Goal: Obtain resource: Download file/media

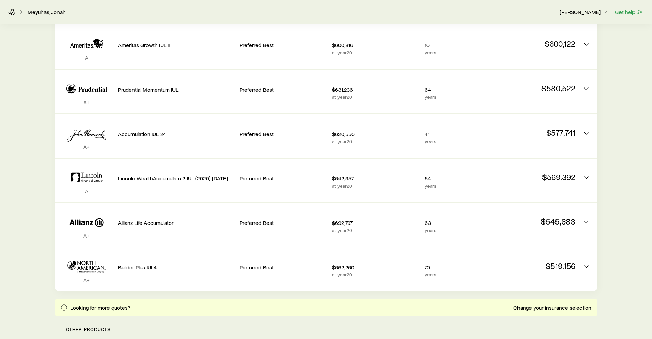
scroll to position [321, 0]
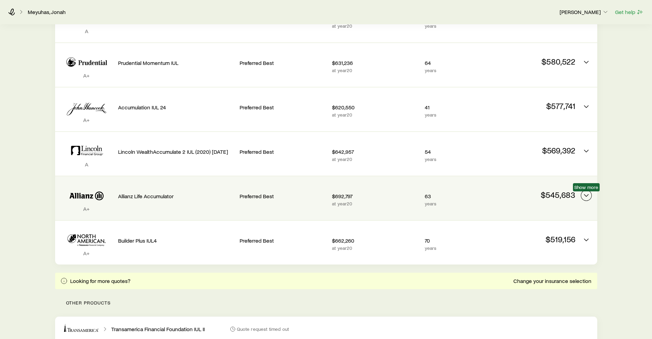
click at [587, 194] on icon "Permanent quotes" at bounding box center [586, 196] width 8 height 8
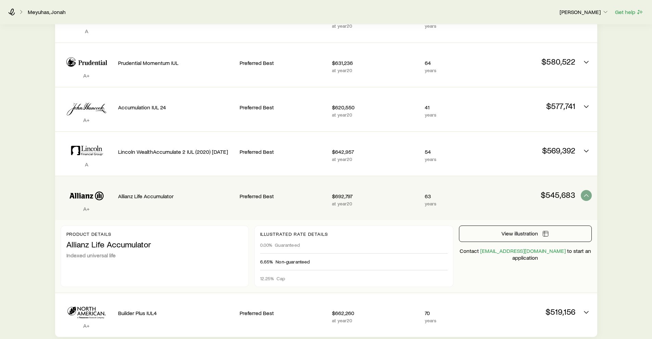
click at [547, 257] on p "Contact [EMAIL_ADDRESS][DOMAIN_NAME] to start an application" at bounding box center [525, 255] width 133 height 14
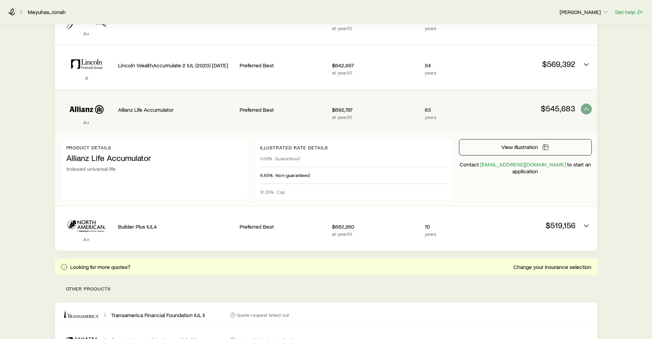
scroll to position [382, 0]
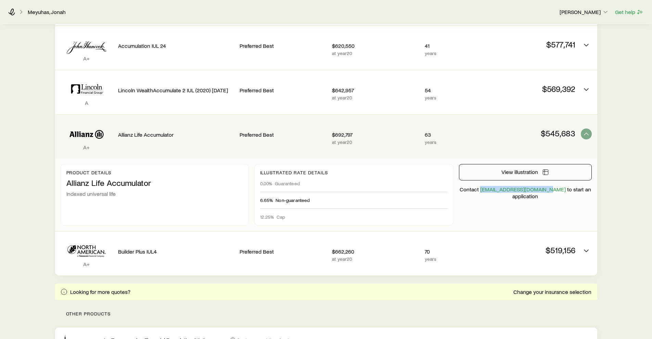
drag, startPoint x: 555, startPoint y: 189, endPoint x: 490, endPoint y: 193, distance: 65.5
click at [490, 193] on p "Contact [EMAIL_ADDRESS][DOMAIN_NAME] to start an application" at bounding box center [525, 193] width 133 height 14
copy link "[EMAIL_ADDRESS][DOMAIN_NAME]"
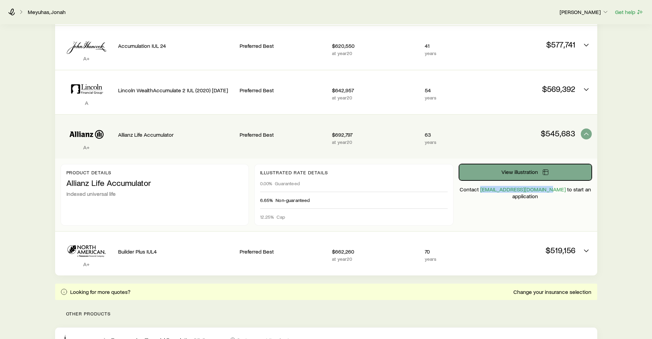
click at [504, 174] on span "View illustration" at bounding box center [519, 171] width 37 height 5
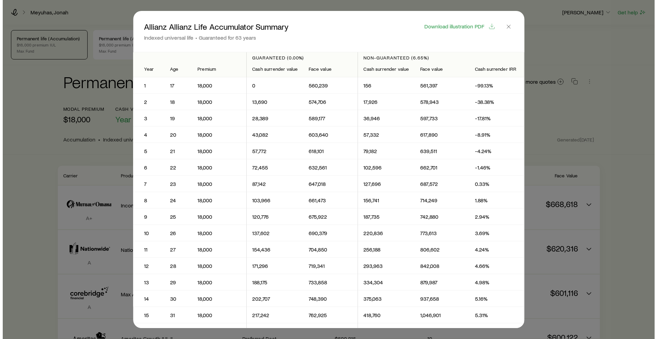
scroll to position [0, 0]
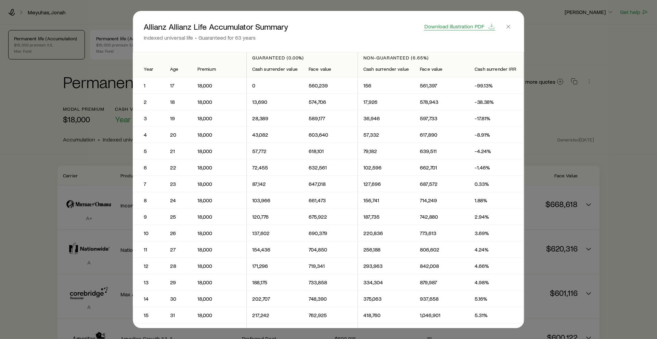
click at [493, 25] on icon "button" at bounding box center [491, 26] width 7 height 7
click at [510, 26] on line "button" at bounding box center [508, 26] width 3 height 3
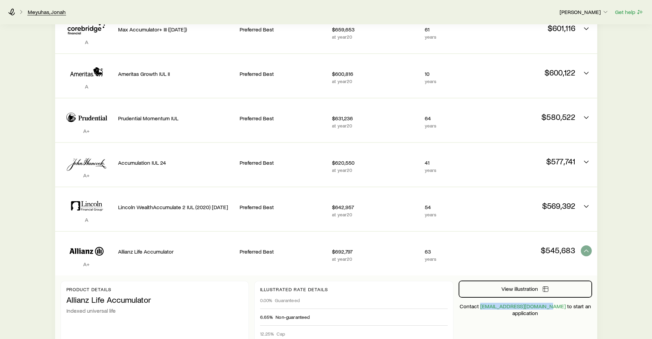
scroll to position [228, 0]
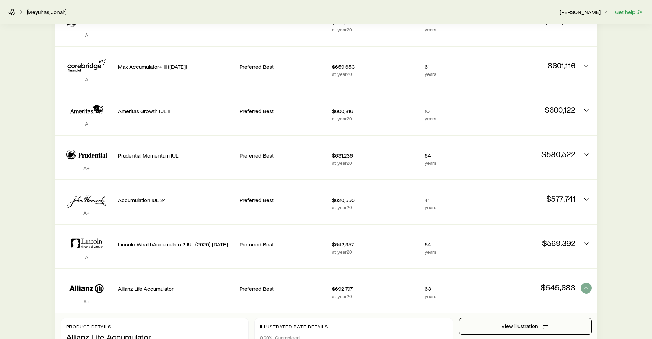
click at [44, 13] on link "Meyuhas, Jonah" at bounding box center [46, 12] width 39 height 7
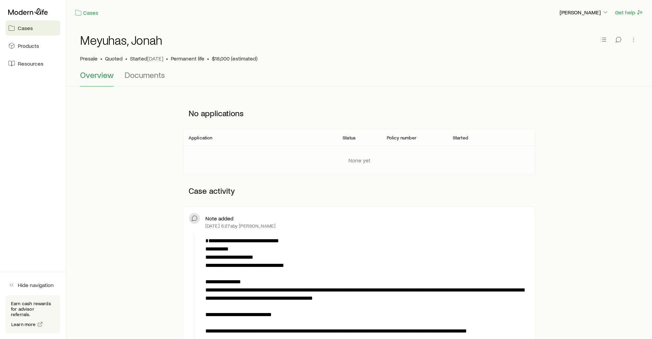
click at [21, 29] on span "Cases" at bounding box center [25, 28] width 15 height 7
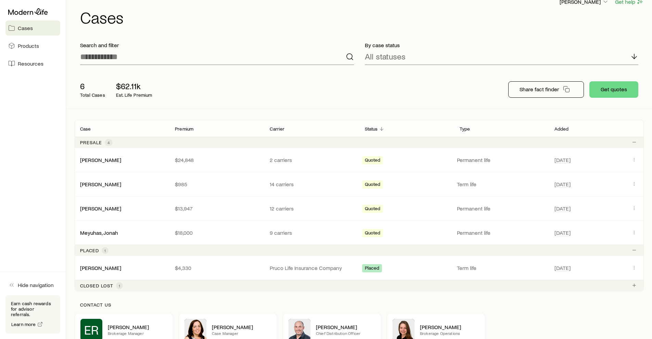
scroll to position [50, 0]
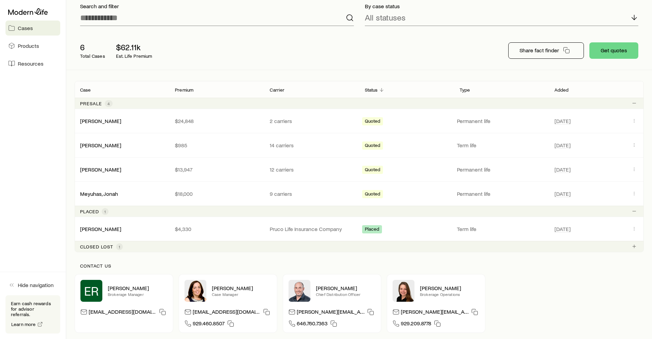
click at [111, 245] on p "Closed lost" at bounding box center [96, 246] width 33 height 5
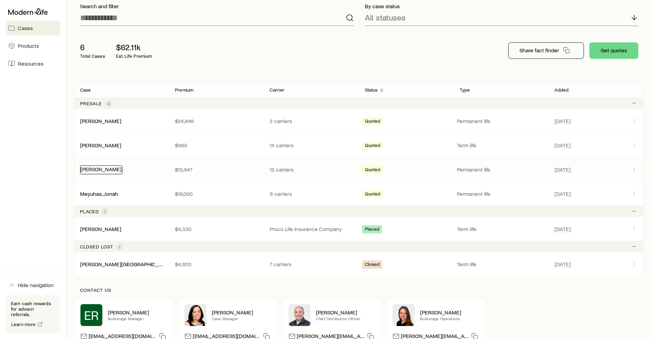
click at [102, 167] on link "[PERSON_NAME]" at bounding box center [100, 169] width 41 height 7
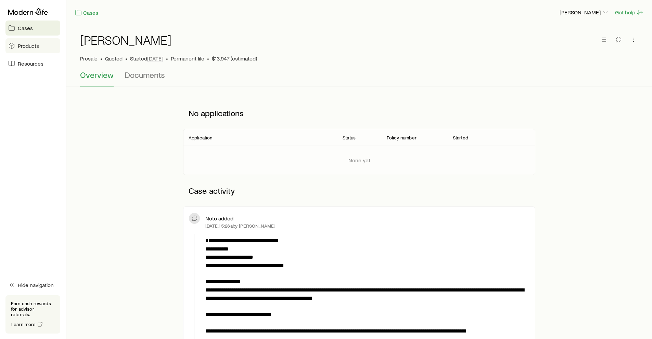
click at [37, 43] on span "Products" at bounding box center [28, 45] width 21 height 7
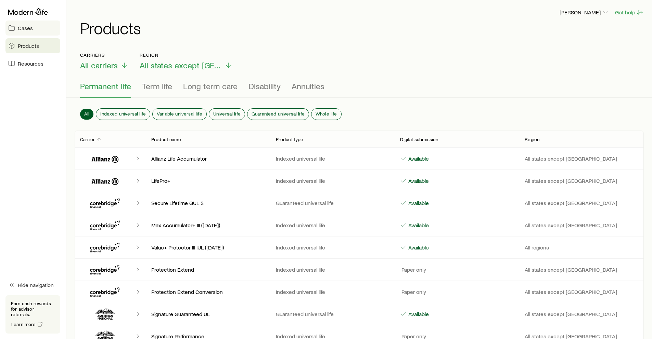
click at [22, 24] on link "Cases" at bounding box center [32, 28] width 55 height 15
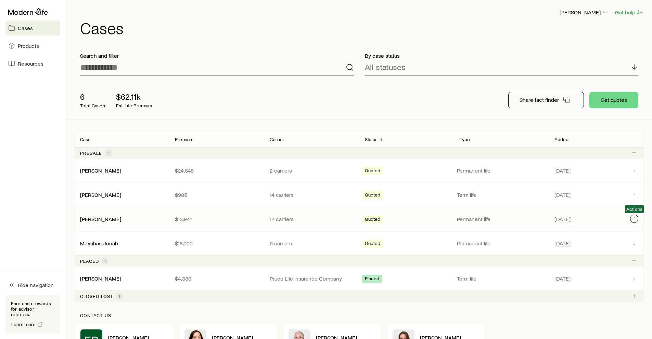
click at [635, 216] on icon "Client cases" at bounding box center [633, 218] width 5 height 5
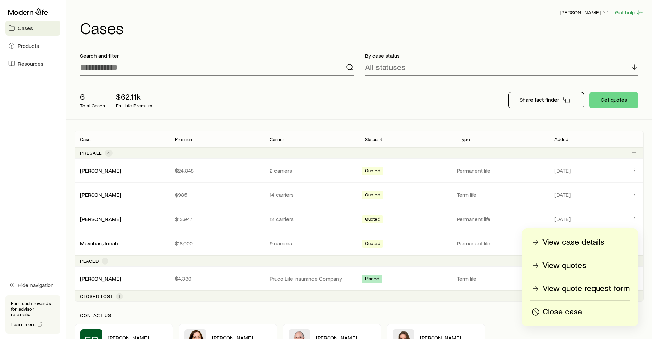
click at [586, 262] on div "View quotes" at bounding box center [580, 265] width 100 height 11
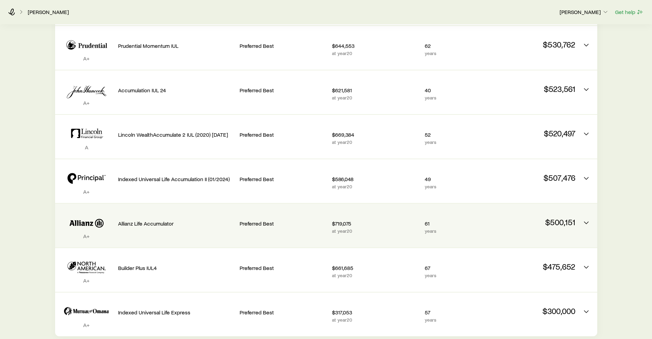
scroll to position [438, 0]
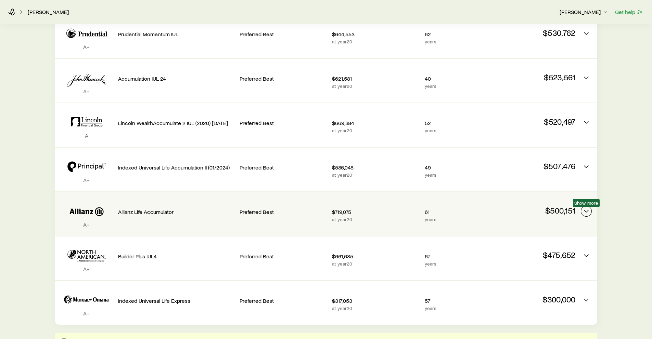
click at [583, 213] on icon "Permanent quotes" at bounding box center [586, 211] width 8 height 8
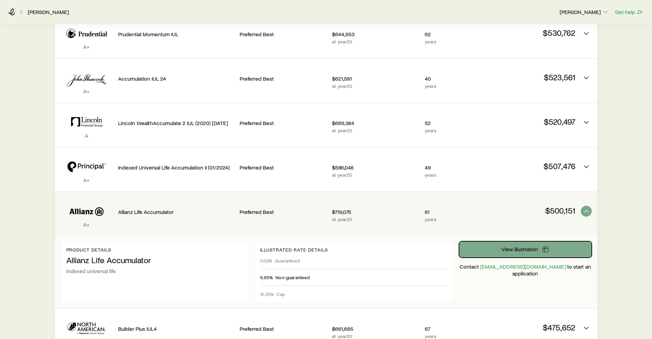
click at [526, 245] on button "View illustration" at bounding box center [525, 250] width 133 height 16
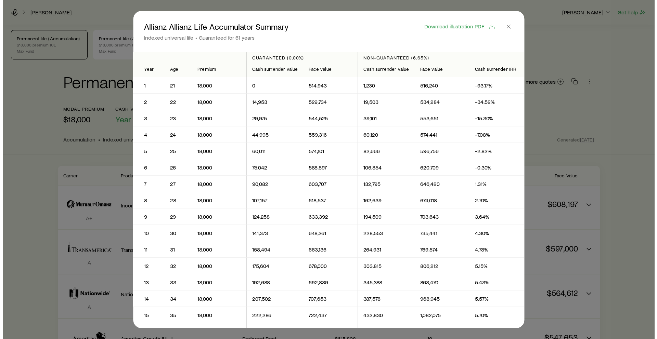
scroll to position [0, 0]
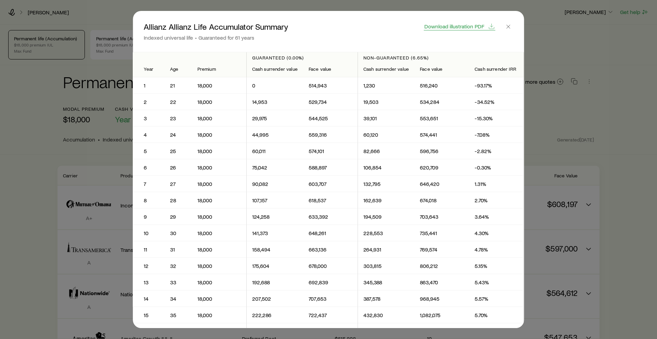
click at [486, 25] on button "Download illustration PDF" at bounding box center [460, 27] width 72 height 8
